Goal: Contribute content: Add original content to the website for others to see

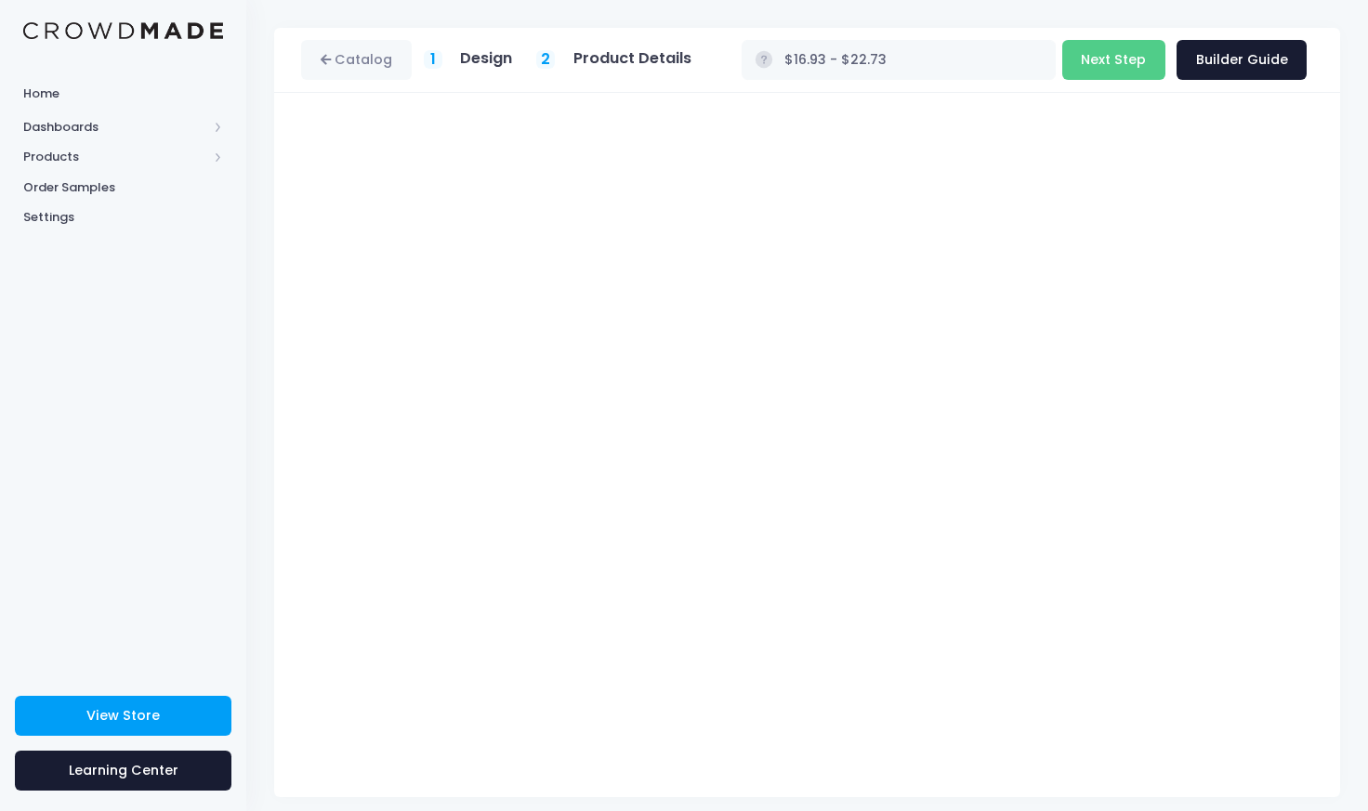
scroll to position [73, 0]
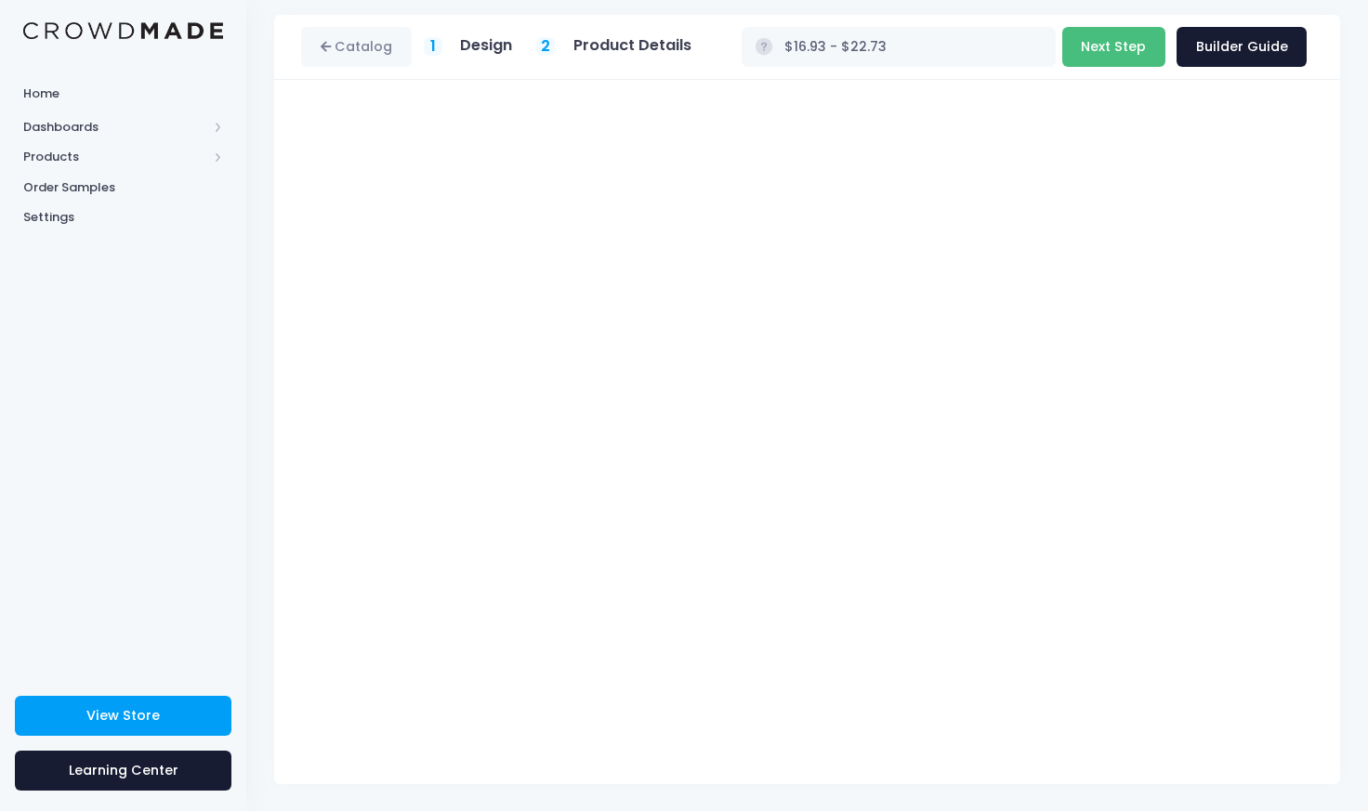
click at [1120, 47] on button "Next Step" at bounding box center [1113, 47] width 103 height 40
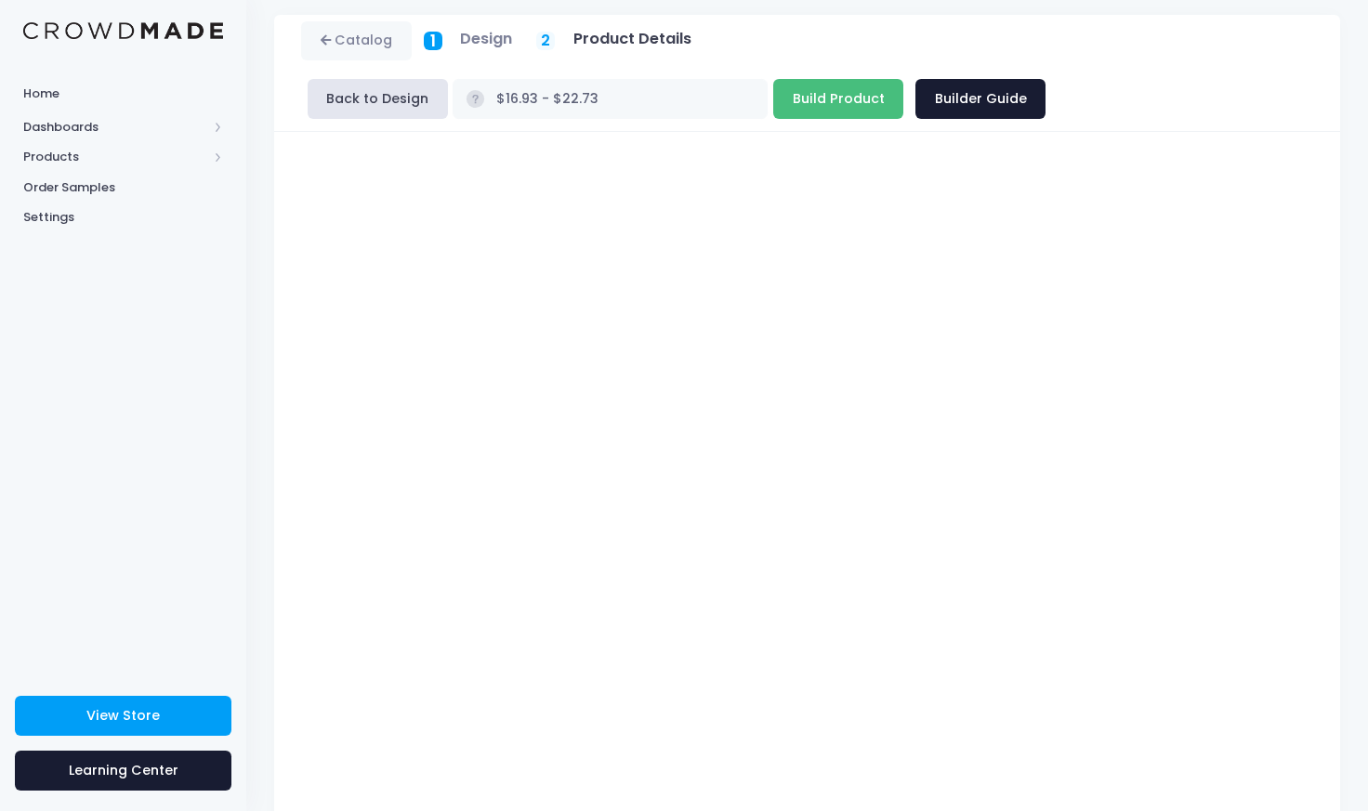
click at [773, 109] on input "Build Product" at bounding box center [838, 99] width 130 height 40
type input "Building product..."
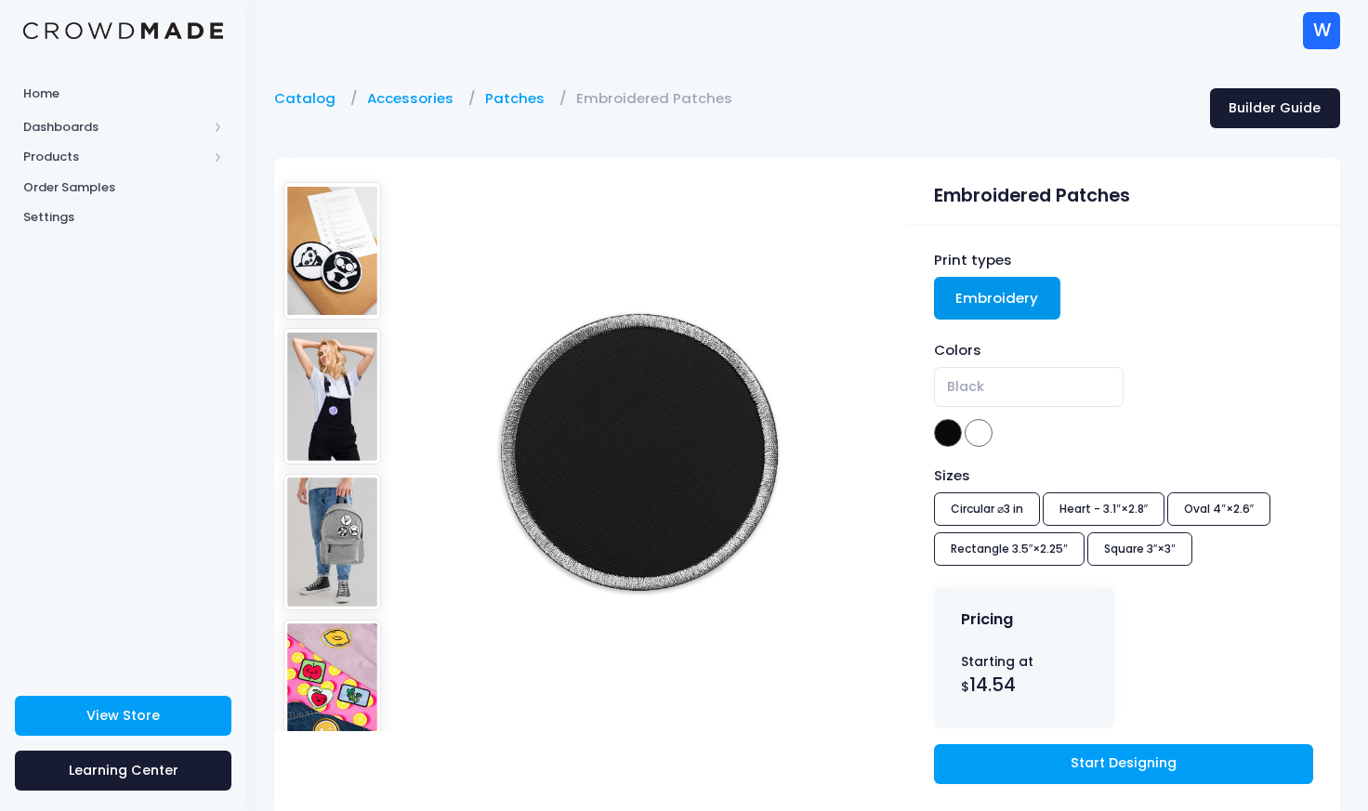
scroll to position [77, 0]
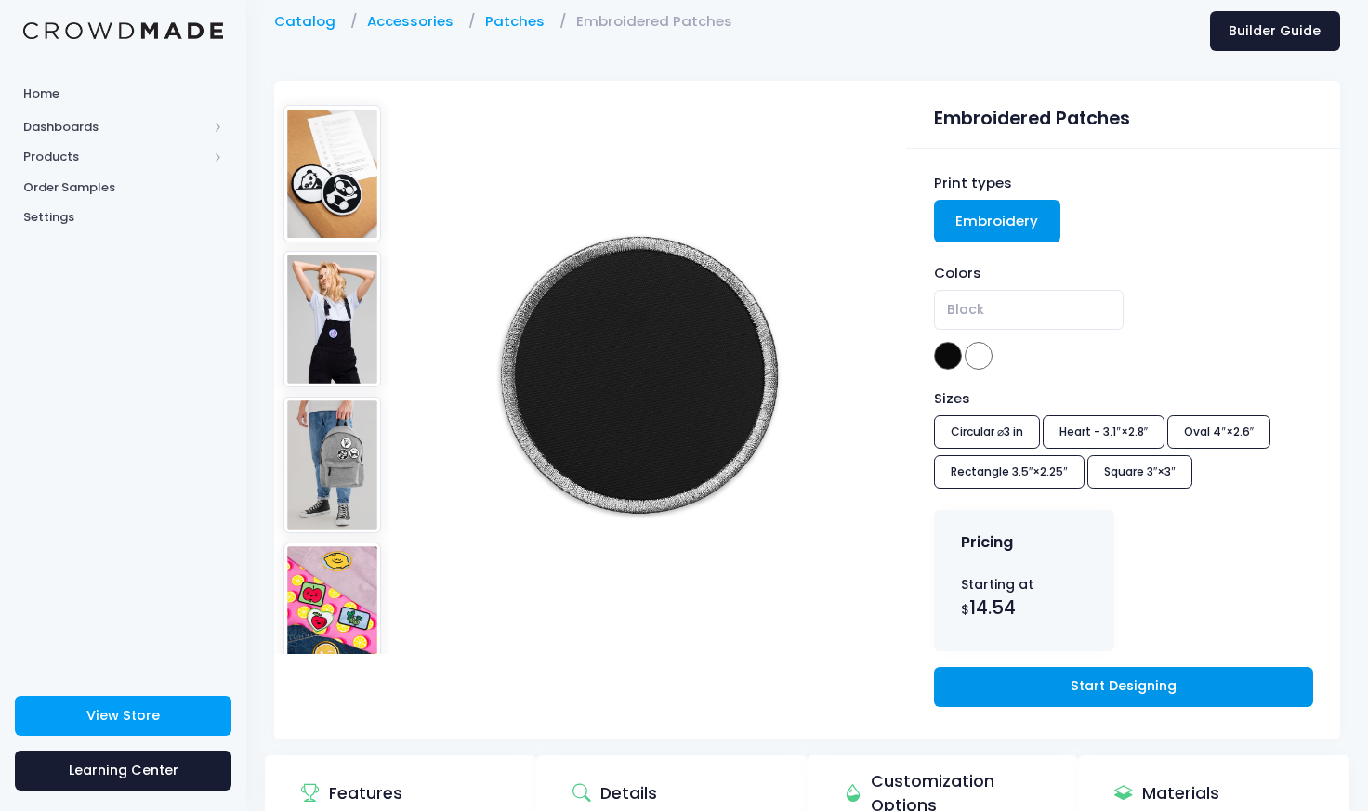
click at [1080, 691] on link "Start Designing" at bounding box center [1123, 687] width 379 height 40
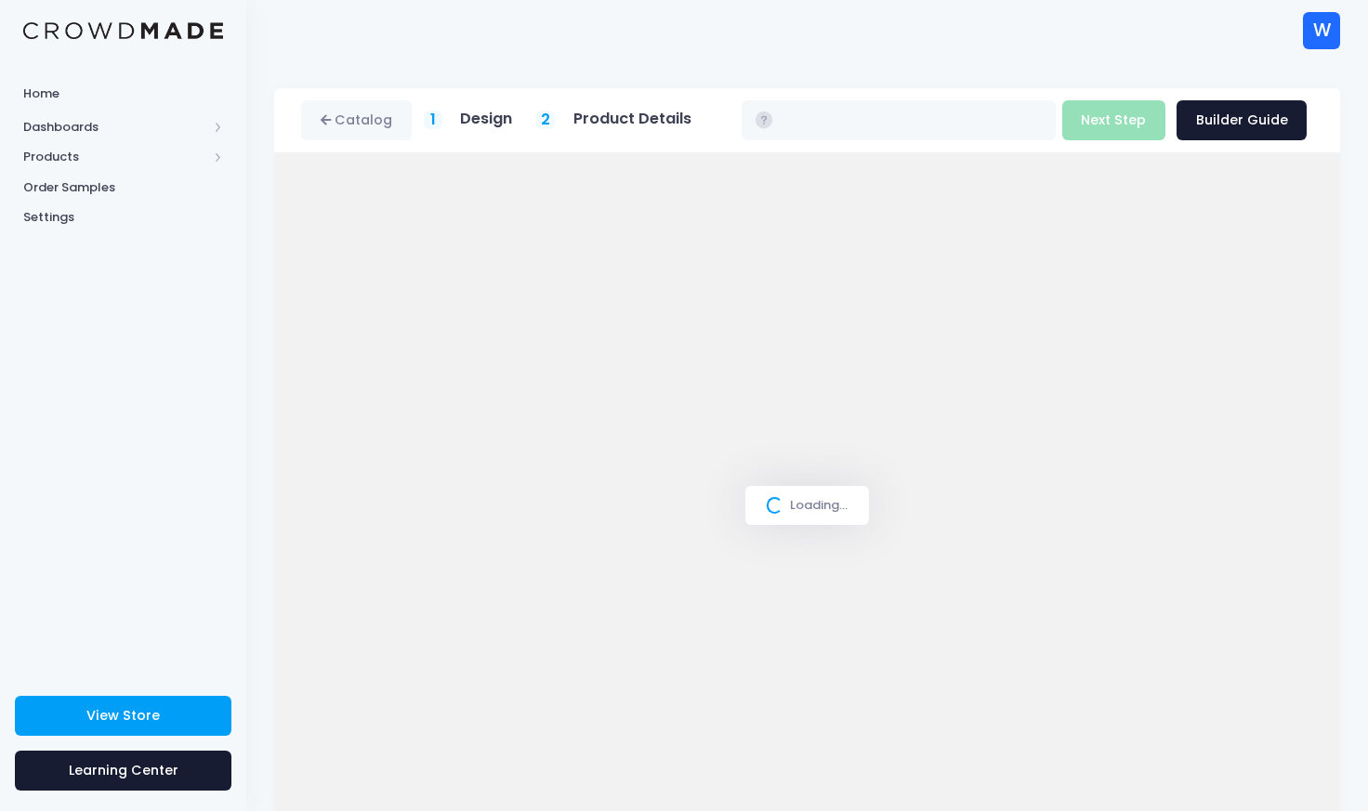
type input "$14.54"
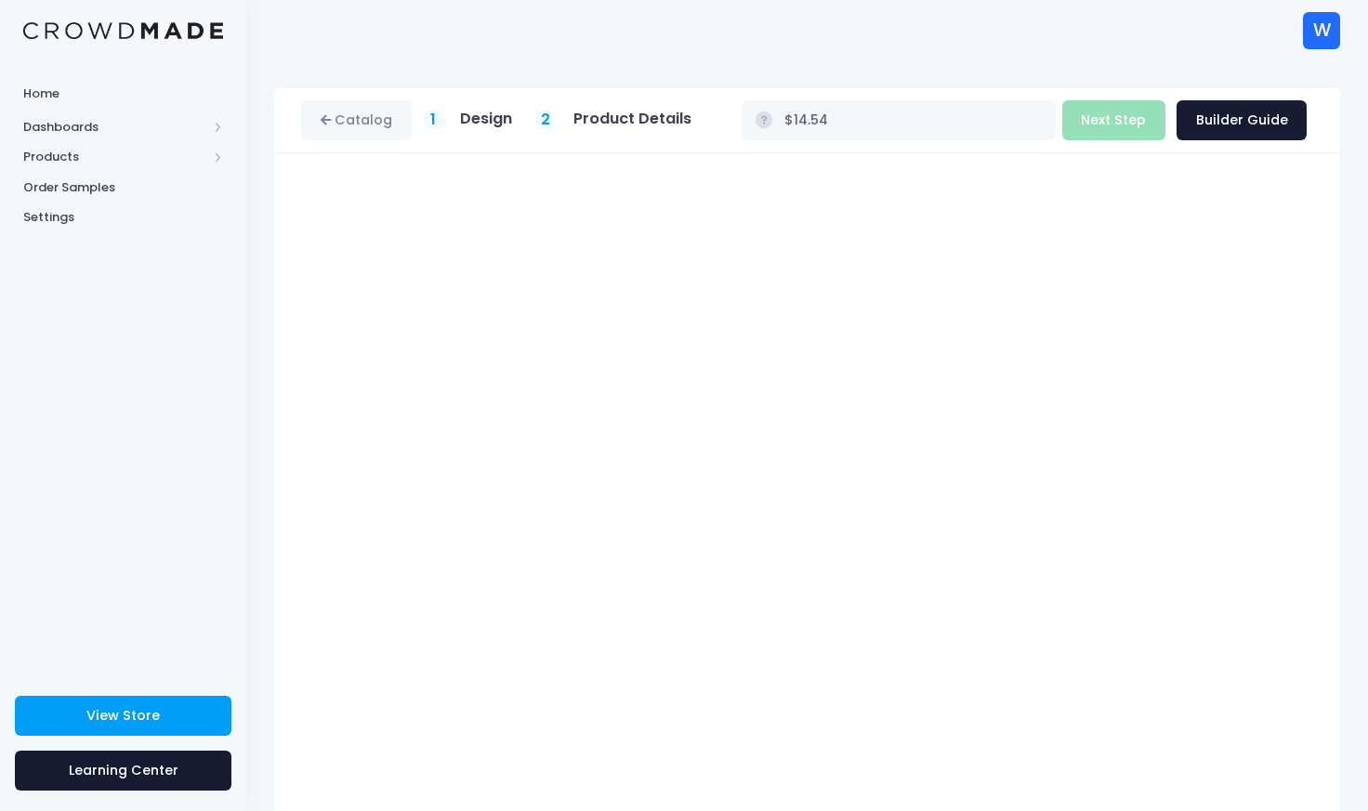
scroll to position [73, 0]
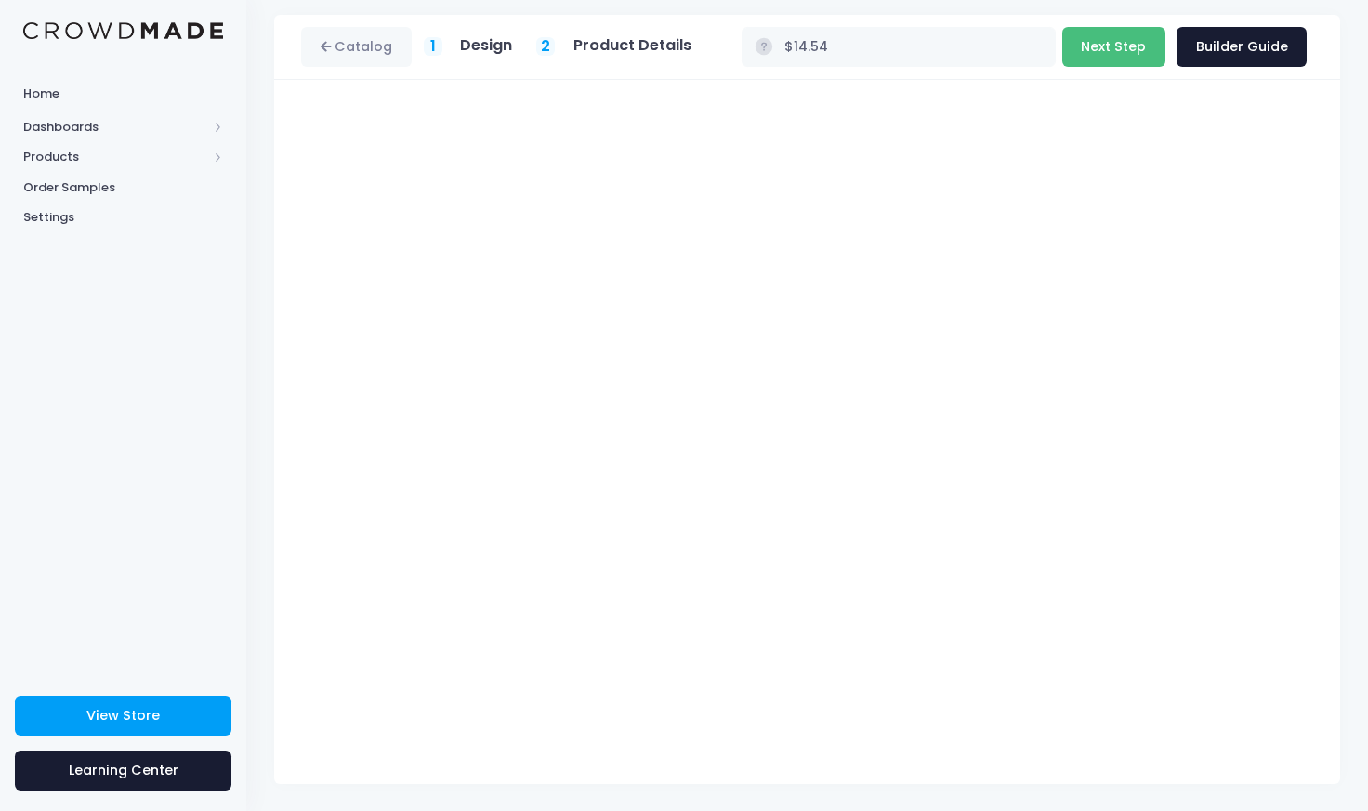
click at [1107, 51] on button "Next Step" at bounding box center [1113, 47] width 103 height 40
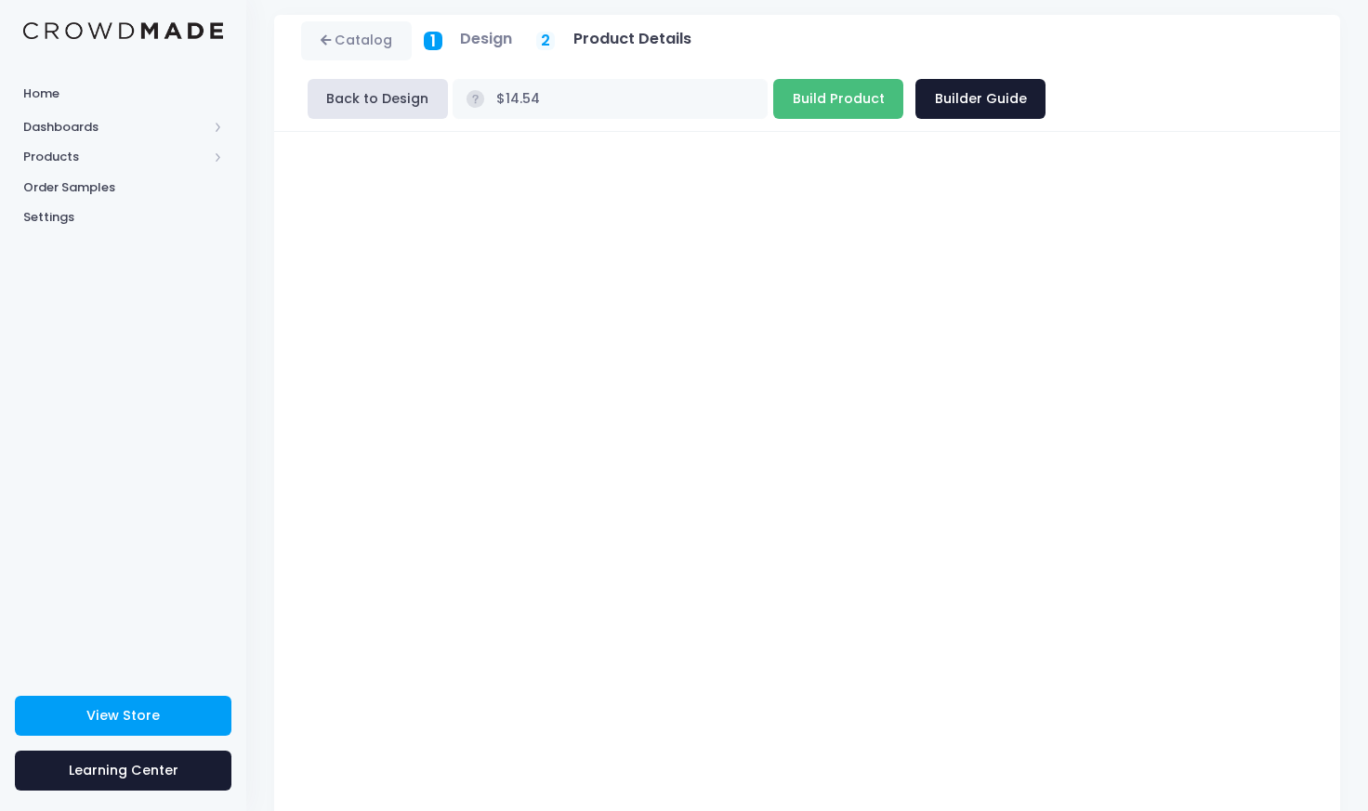
click at [773, 107] on input "Build Product" at bounding box center [838, 99] width 130 height 40
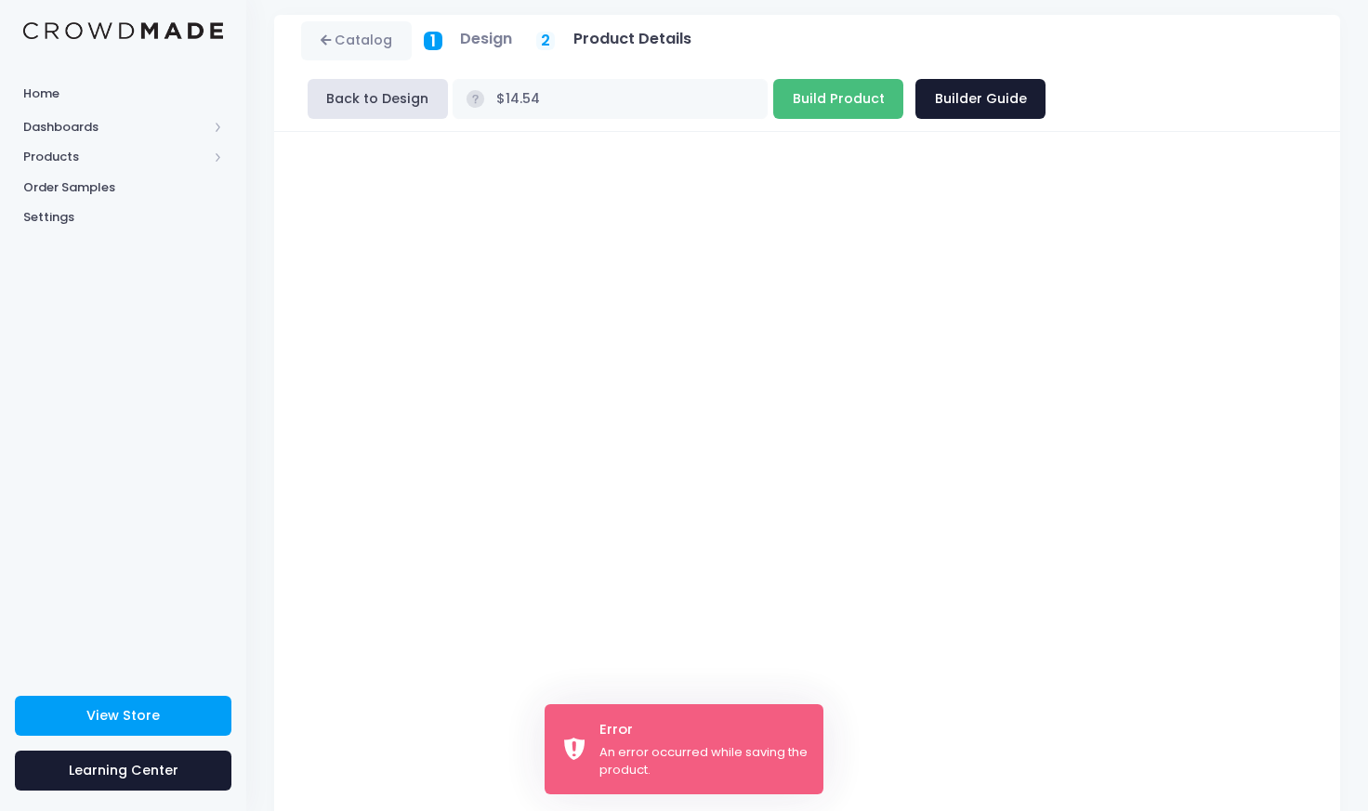
click at [773, 100] on input "Build Product" at bounding box center [838, 99] width 130 height 40
type input "Building product..."
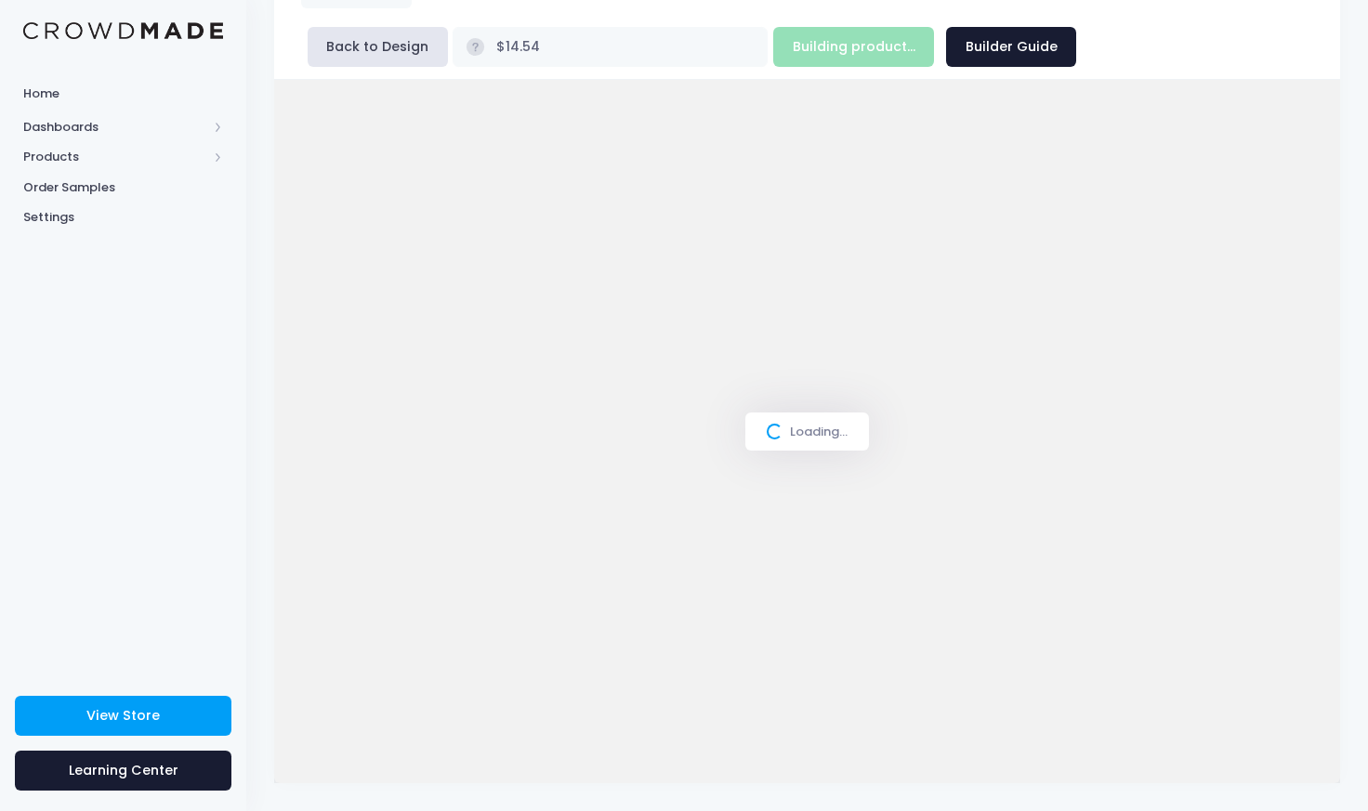
scroll to position [123, 0]
